Goal: Task Accomplishment & Management: Use online tool/utility

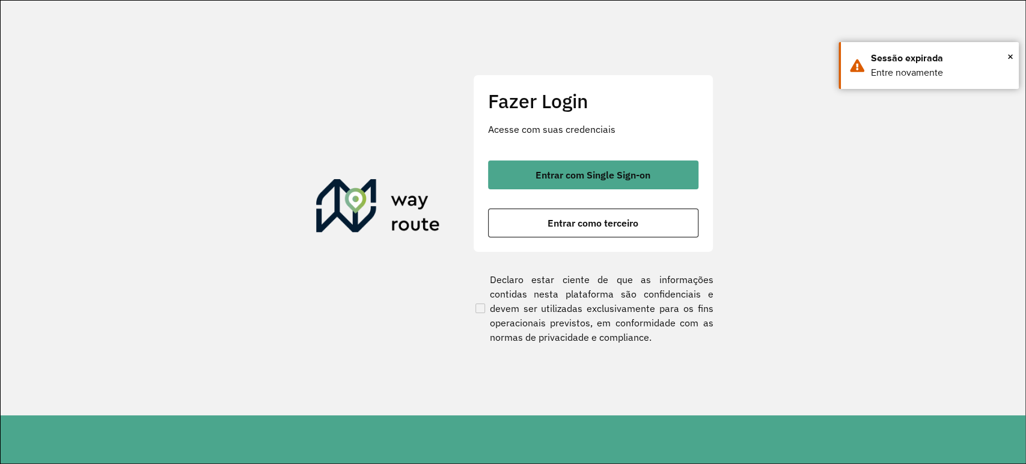
click at [556, 225] on span "Entrar como terceiro" at bounding box center [592, 223] width 91 height 10
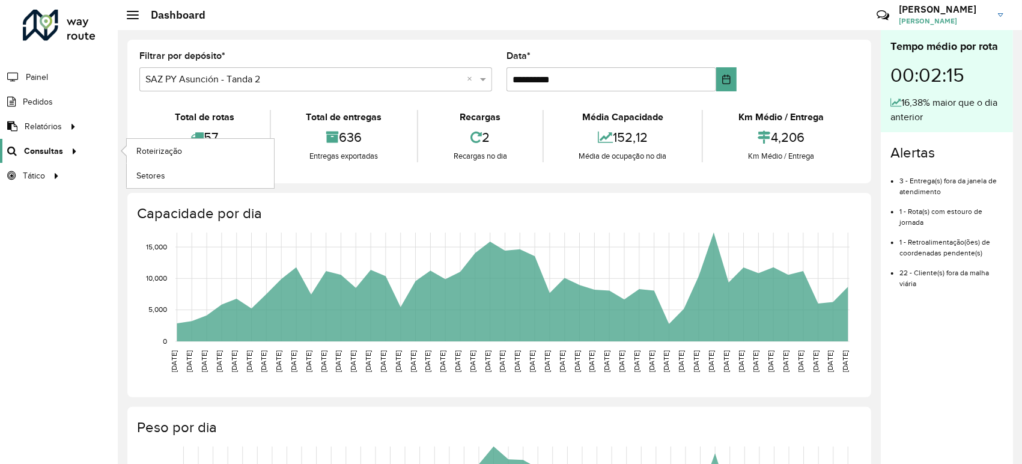
click at [72, 155] on icon at bounding box center [72, 150] width 10 height 18
click at [181, 153] on span "Roteirização" at bounding box center [160, 151] width 49 height 13
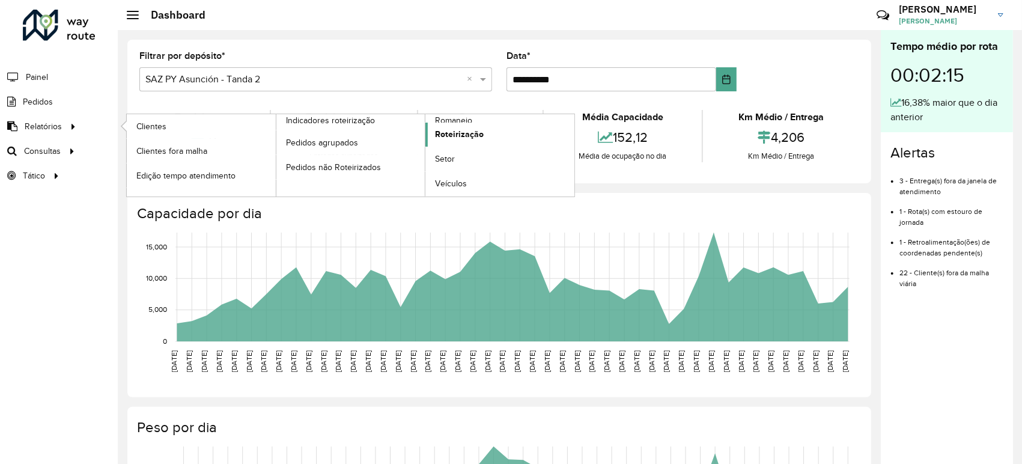
click at [450, 135] on span "Roteirização" at bounding box center [459, 134] width 49 height 13
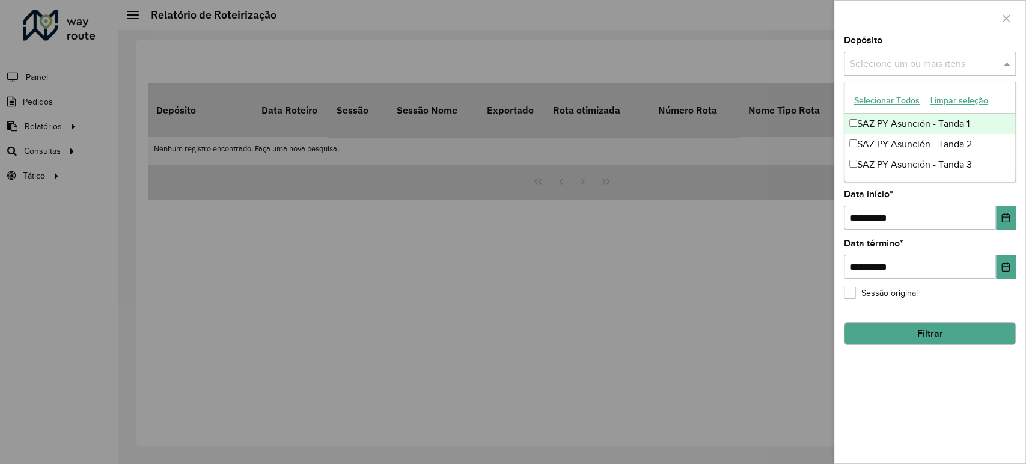
click at [899, 62] on input "text" at bounding box center [923, 64] width 154 height 14
click at [897, 119] on div "SAZ PY Asunción - Tanda 1" at bounding box center [929, 124] width 171 height 20
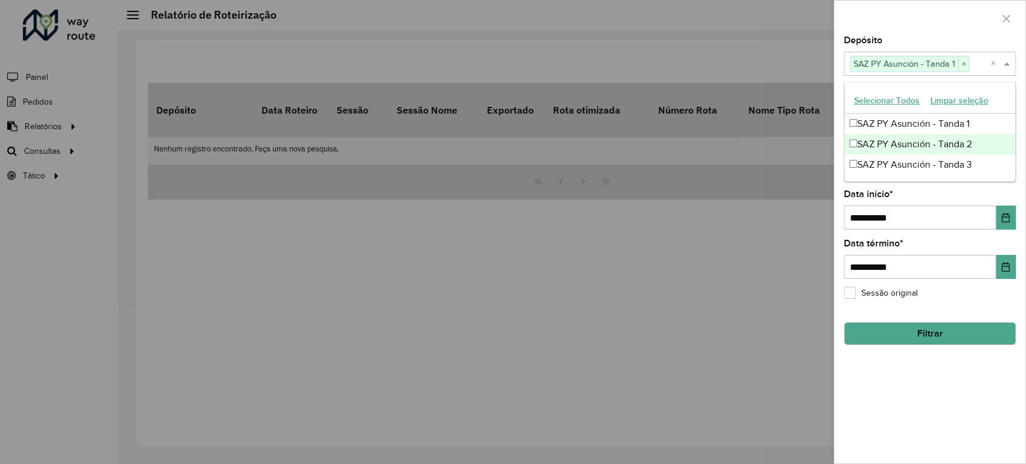
click at [895, 144] on div "SAZ PY Asunción - Tanda 2" at bounding box center [929, 144] width 171 height 20
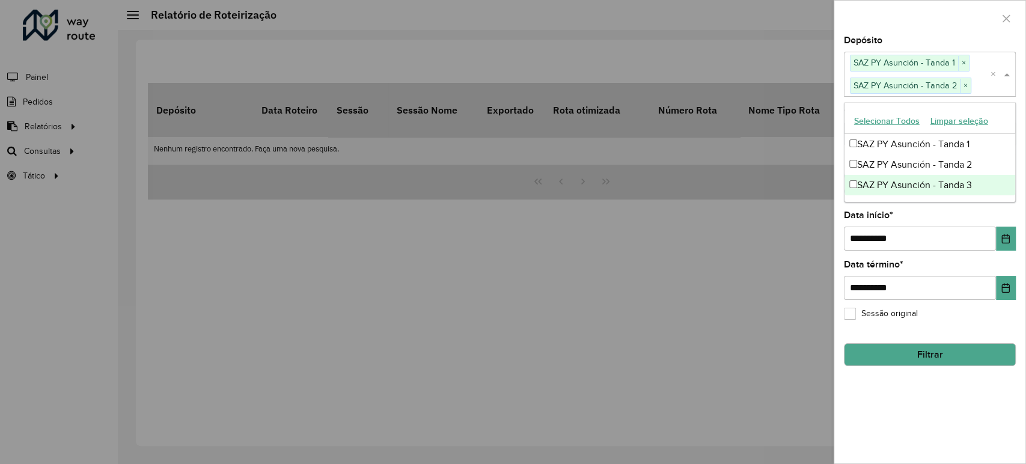
click at [886, 189] on div "SAZ PY Asunción - Tanda 3" at bounding box center [929, 185] width 171 height 20
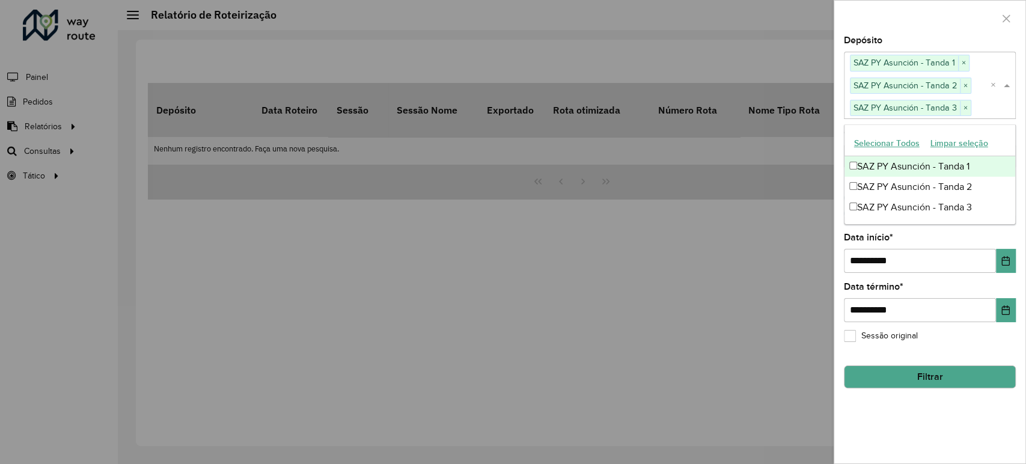
drag, startPoint x: 904, startPoint y: 34, endPoint x: 907, endPoint y: 40, distance: 6.2
click at [905, 37] on div "**********" at bounding box center [929, 232] width 192 height 464
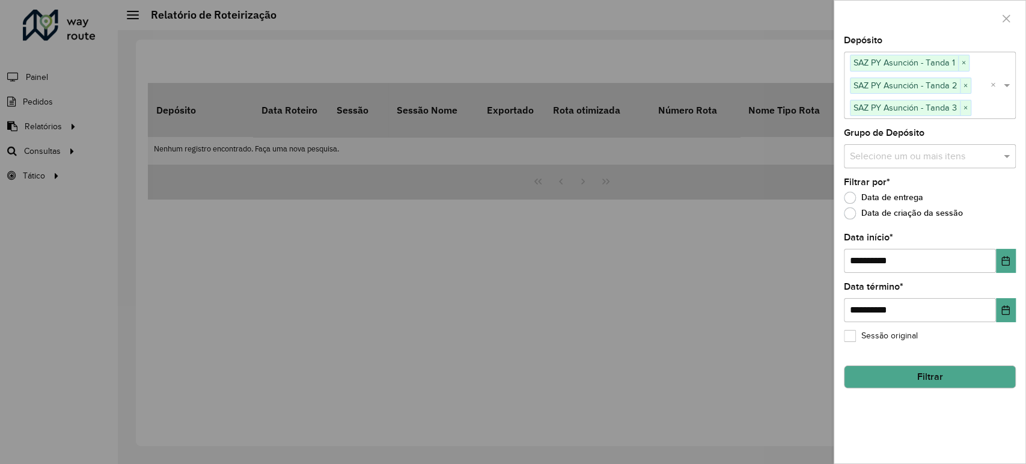
click at [898, 156] on input "text" at bounding box center [923, 156] width 154 height 14
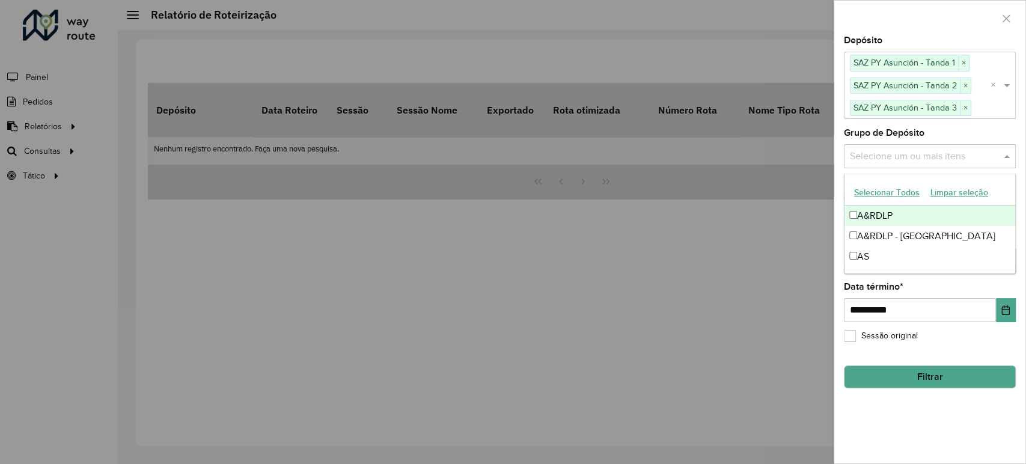
click at [916, 47] on div "Depósito Selecione um ou mais itens SAZ PY Asunción - Tanda 1 × SAZ PY Asunción…" at bounding box center [929, 77] width 172 height 82
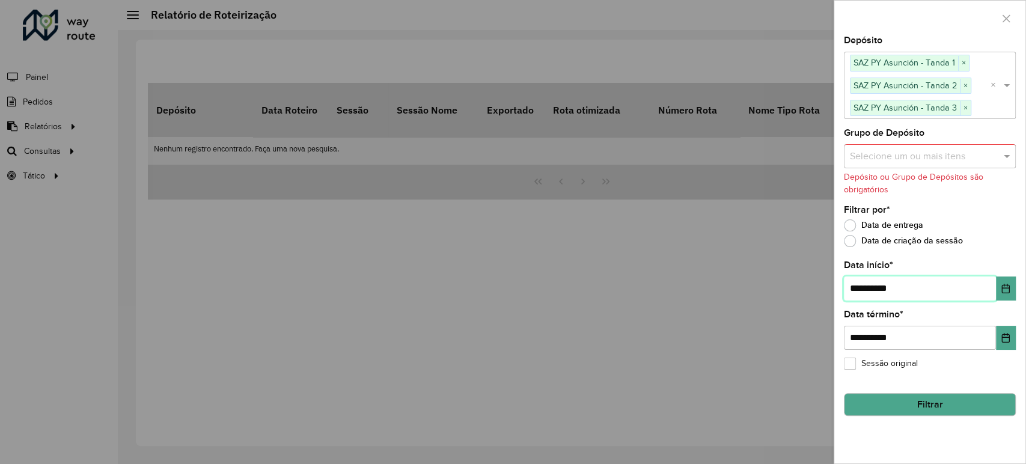
click at [860, 288] on input "**********" at bounding box center [919, 288] width 152 height 24
type input "**********"
click at [929, 413] on button "Filtrar" at bounding box center [929, 404] width 172 height 23
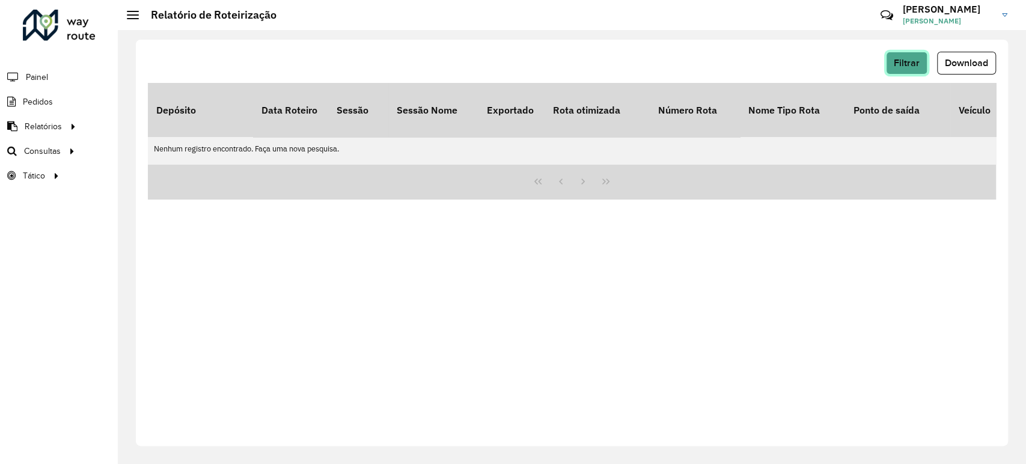
click at [898, 61] on span "Filtrar" at bounding box center [906, 63] width 26 height 10
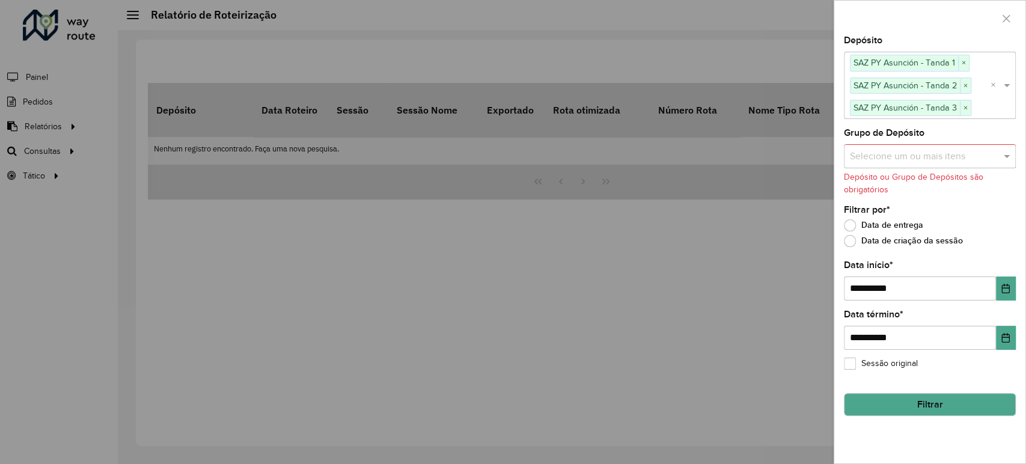
click at [923, 412] on button "Filtrar" at bounding box center [929, 404] width 172 height 23
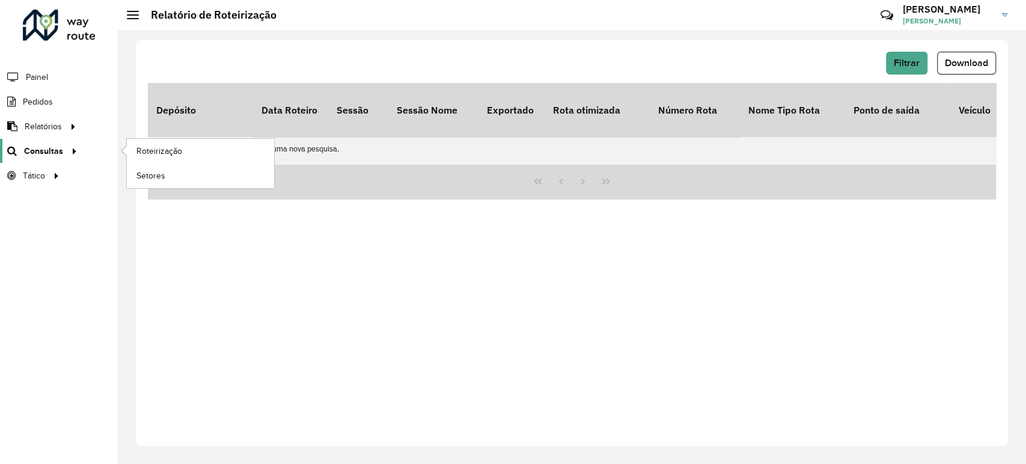
click at [62, 143] on link "Consultas" at bounding box center [40, 151] width 81 height 24
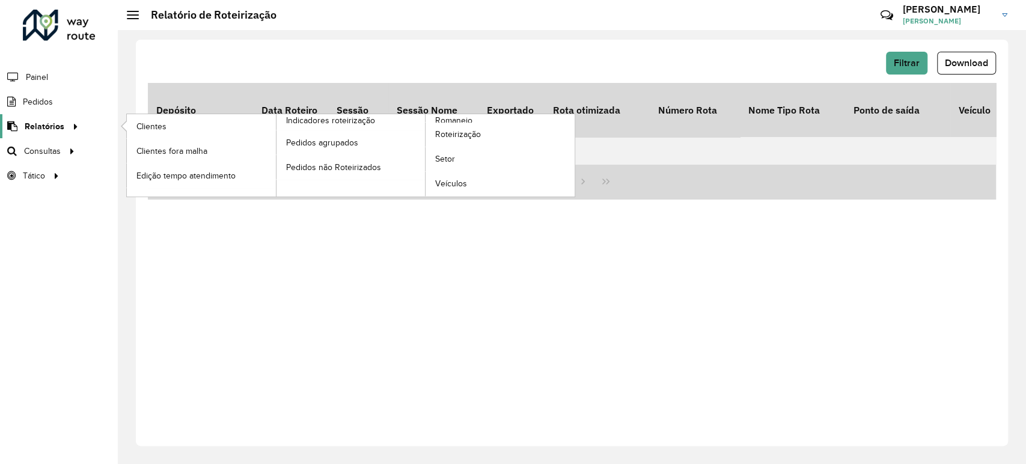
click at [64, 129] on div at bounding box center [73, 126] width 18 height 13
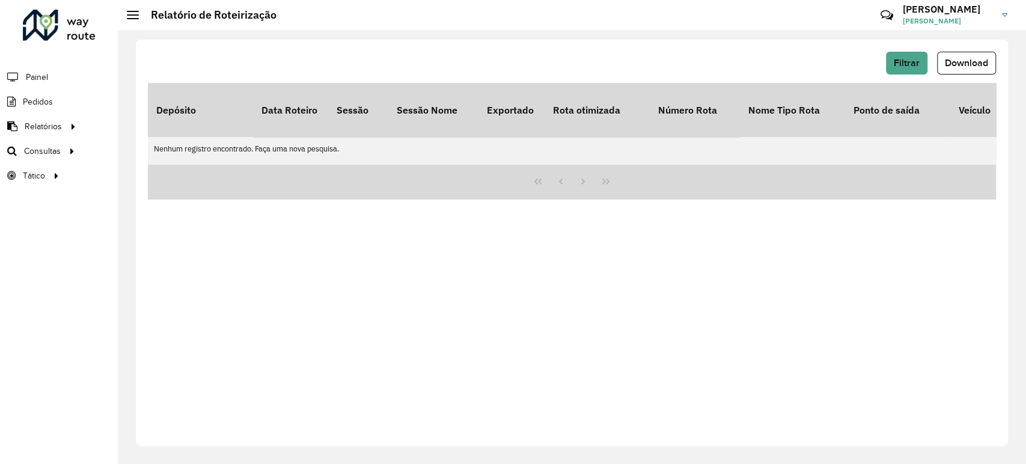
click at [894, 79] on div "Filtrar Download" at bounding box center [572, 67] width 848 height 31
click at [896, 67] on span "Filtrar" at bounding box center [906, 63] width 26 height 10
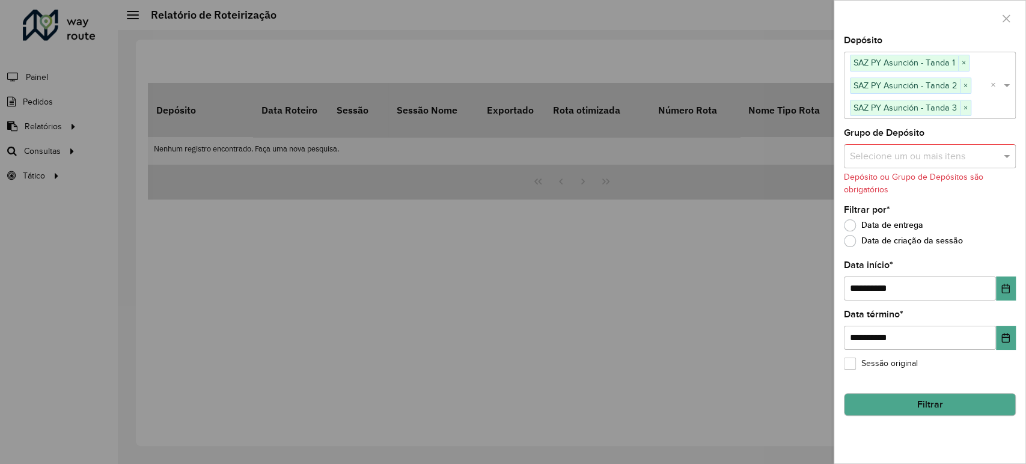
click at [954, 411] on button "Filtrar" at bounding box center [929, 404] width 172 height 23
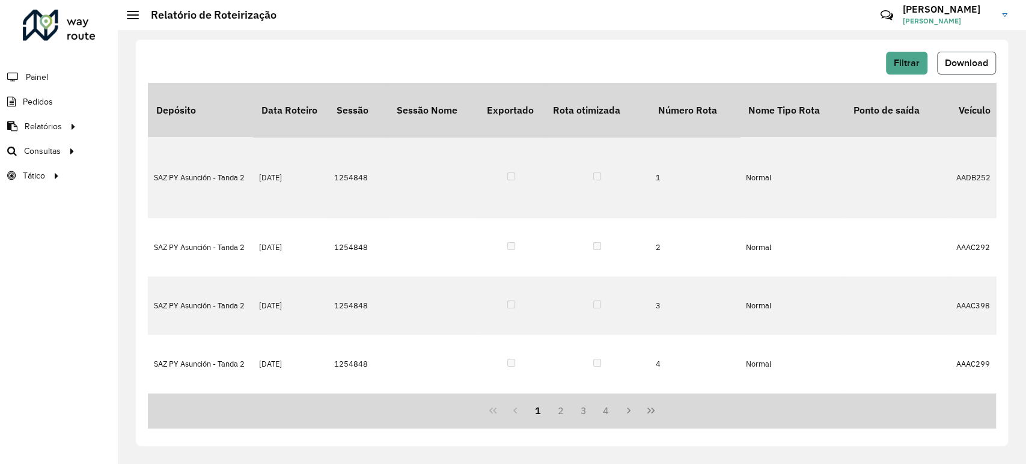
click at [966, 63] on span "Download" at bounding box center [965, 63] width 43 height 10
click at [908, 56] on button "Filtrar" at bounding box center [906, 63] width 41 height 23
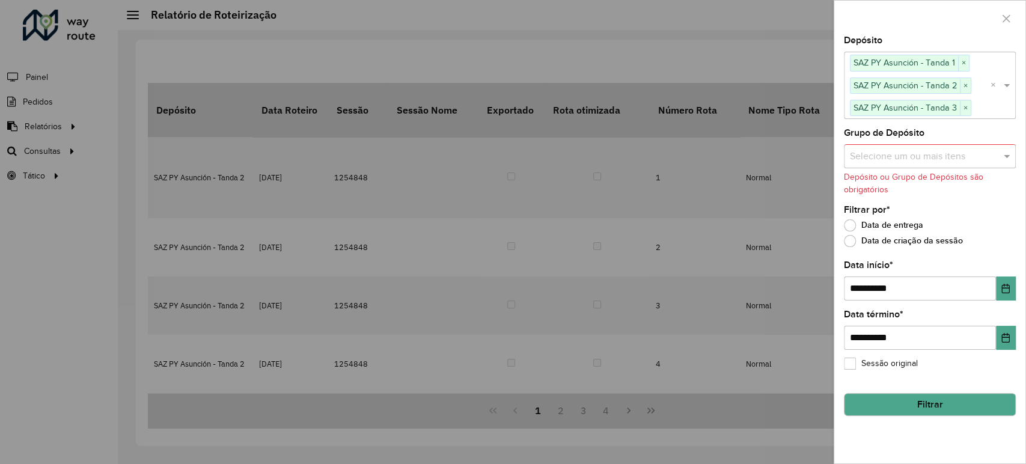
click at [910, 407] on button "Filtrar" at bounding box center [929, 404] width 172 height 23
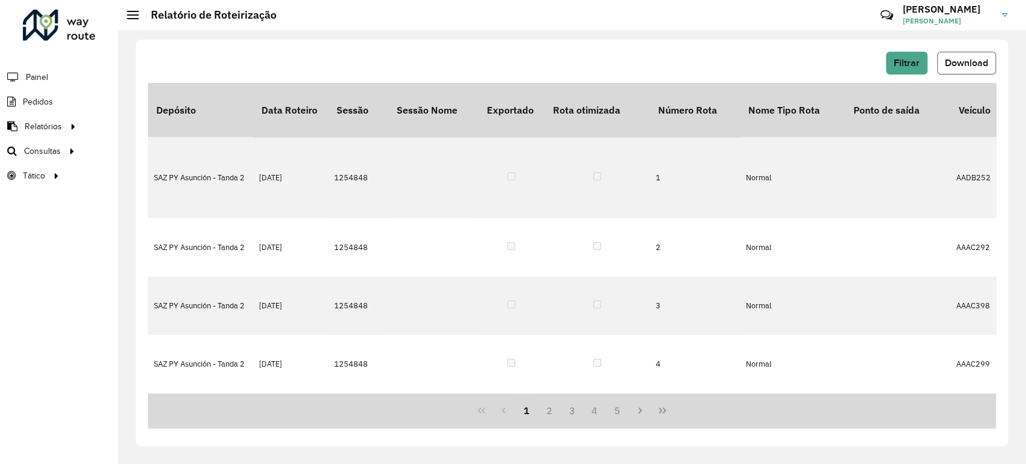
click at [963, 55] on button "Download" at bounding box center [966, 63] width 59 height 23
